Goal: Information Seeking & Learning: Check status

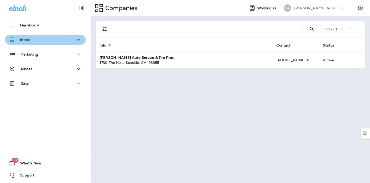
click at [52, 39] on div "Inbox" at bounding box center [45, 40] width 73 height 6
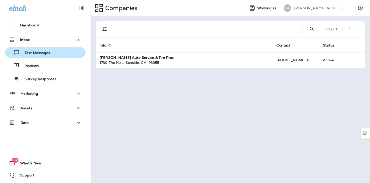
click at [53, 51] on div "Text Messages" at bounding box center [45, 53] width 77 height 8
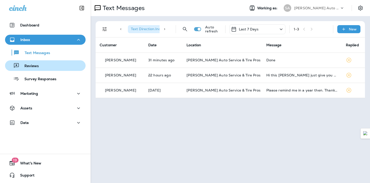
click at [53, 65] on div "Reviews" at bounding box center [45, 66] width 77 height 8
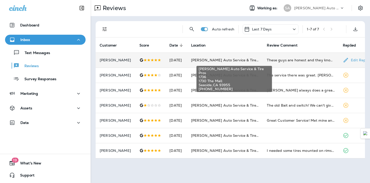
click at [199, 59] on span "[PERSON_NAME] Auto Service & Tire Pros" at bounding box center [228, 60] width 74 height 5
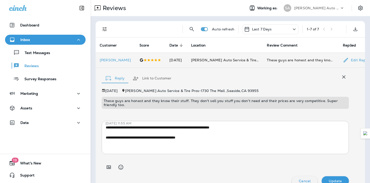
scroll to position [9, 0]
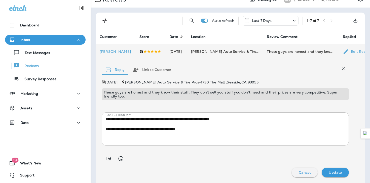
click at [199, 54] on td "[PERSON_NAME] Auto Service & Tire Pros" at bounding box center [225, 51] width 76 height 15
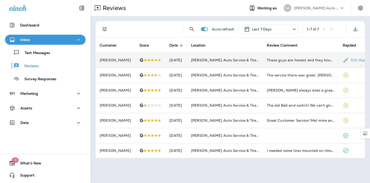
click at [173, 62] on td "[DATE]" at bounding box center [175, 60] width 21 height 15
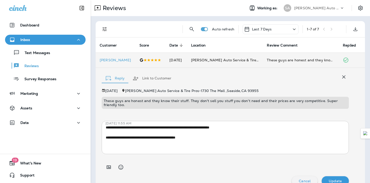
scroll to position [9, 0]
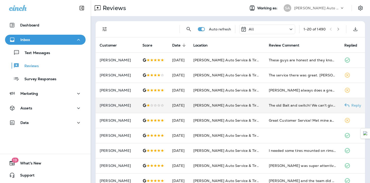
click at [110, 108] on td "[PERSON_NAME]" at bounding box center [117, 105] width 43 height 15
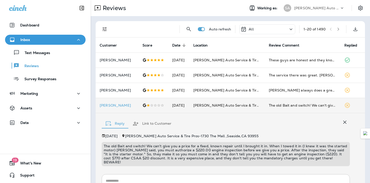
scroll to position [58, 0]
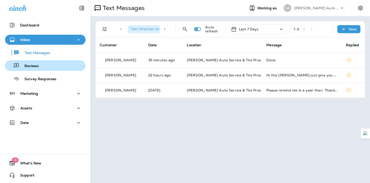
click at [44, 68] on div "Reviews" at bounding box center [45, 66] width 77 height 8
